Goal: Task Accomplishment & Management: Use online tool/utility

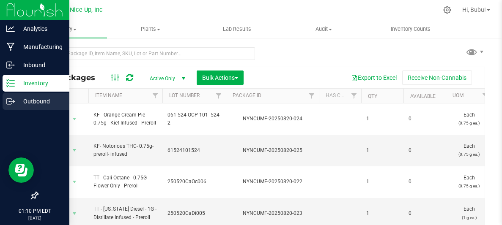
click at [29, 100] on p "Outbound" at bounding box center [40, 101] width 51 height 10
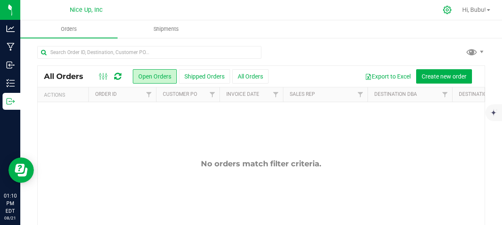
click at [451, 10] on div at bounding box center [447, 9] width 12 height 9
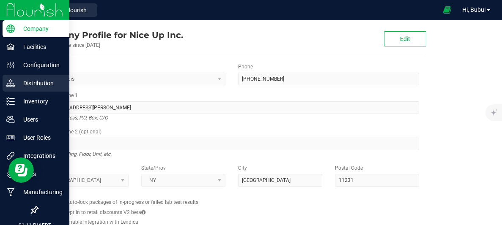
click at [30, 88] on div "Distribution" at bounding box center [36, 83] width 67 height 17
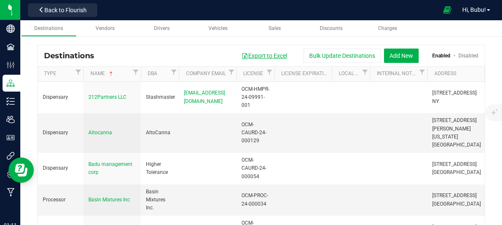
click at [264, 54] on button "Export to Excel" at bounding box center [264, 56] width 57 height 14
